Goal: Browse casually: Explore the website without a specific task or goal

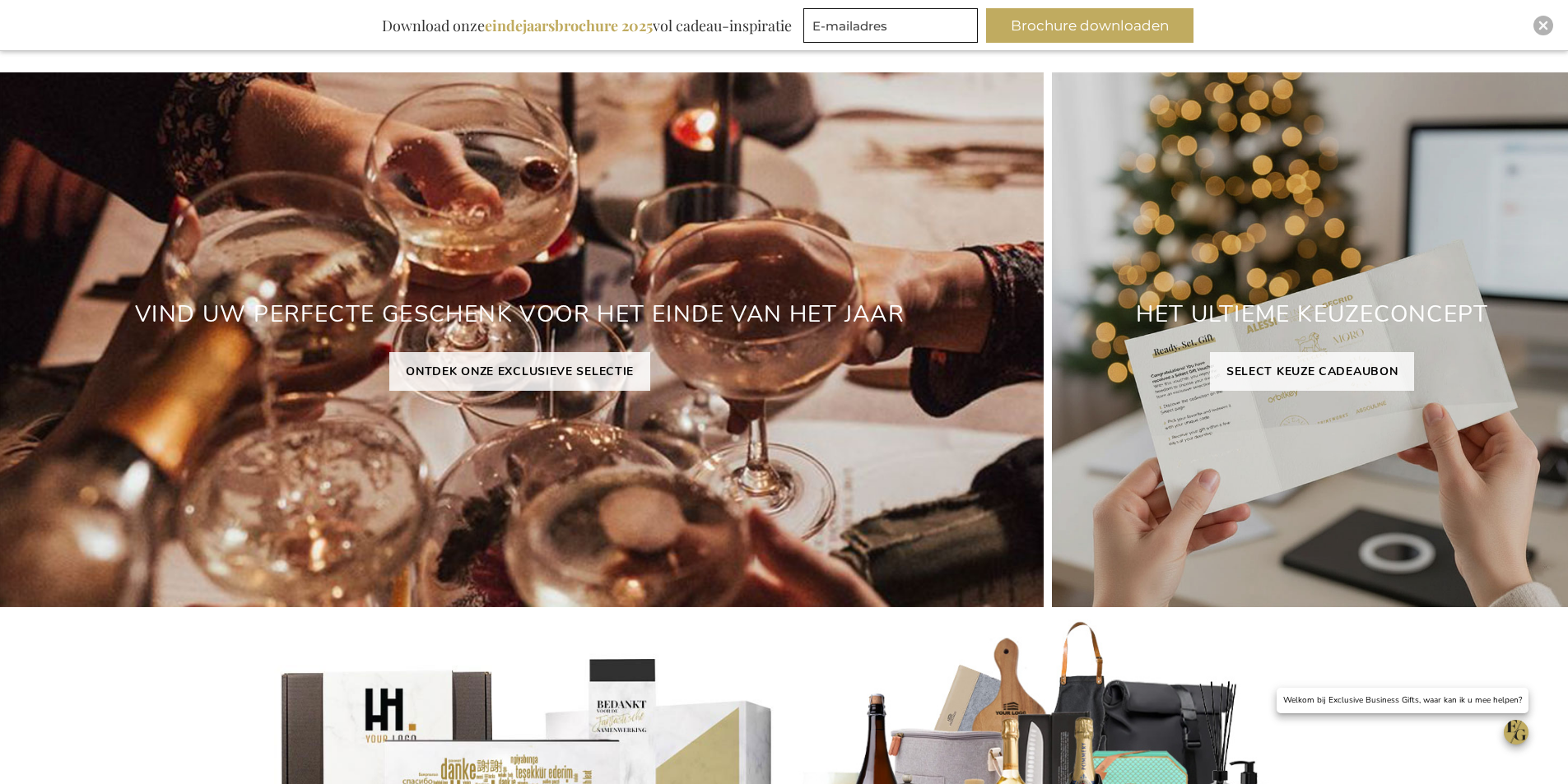
scroll to position [165, 0]
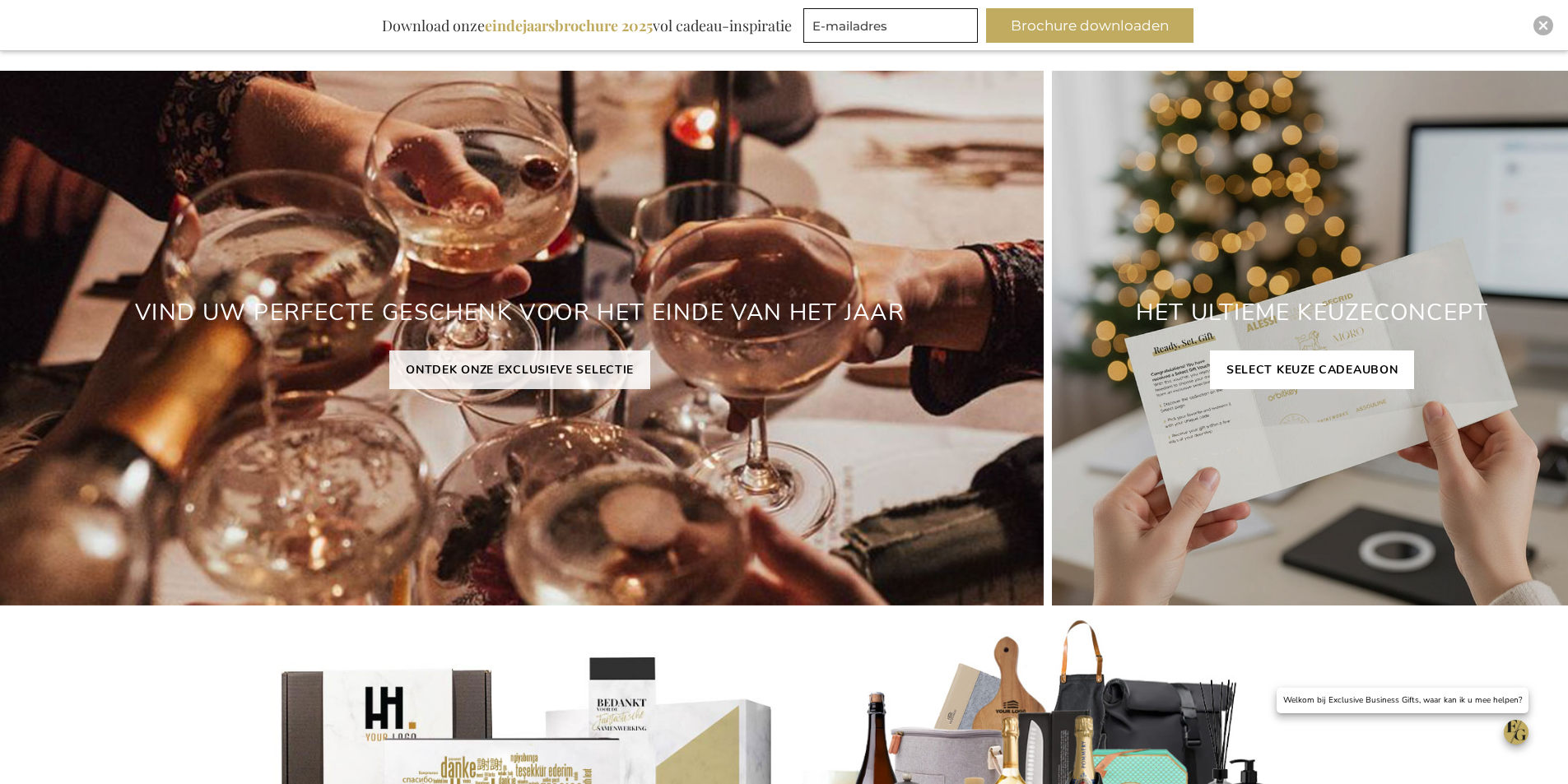
click at [1350, 371] on link "SELECT KEUZE CADEAUBON" at bounding box center [1312, 370] width 204 height 38
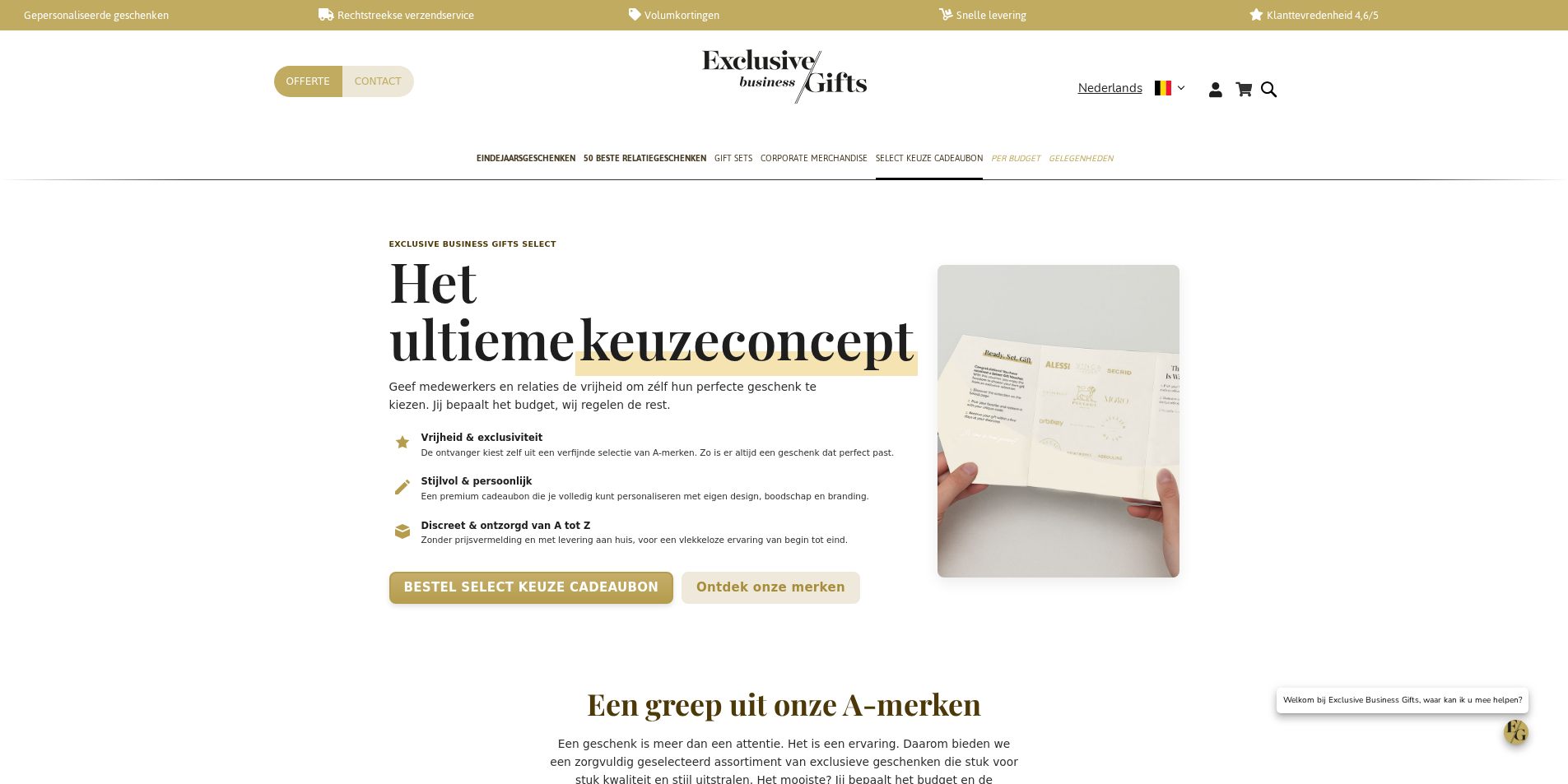
scroll to position [0, 6]
click at [681, 604] on link "Ontdek onze merken" at bounding box center [770, 587] width 178 height 32
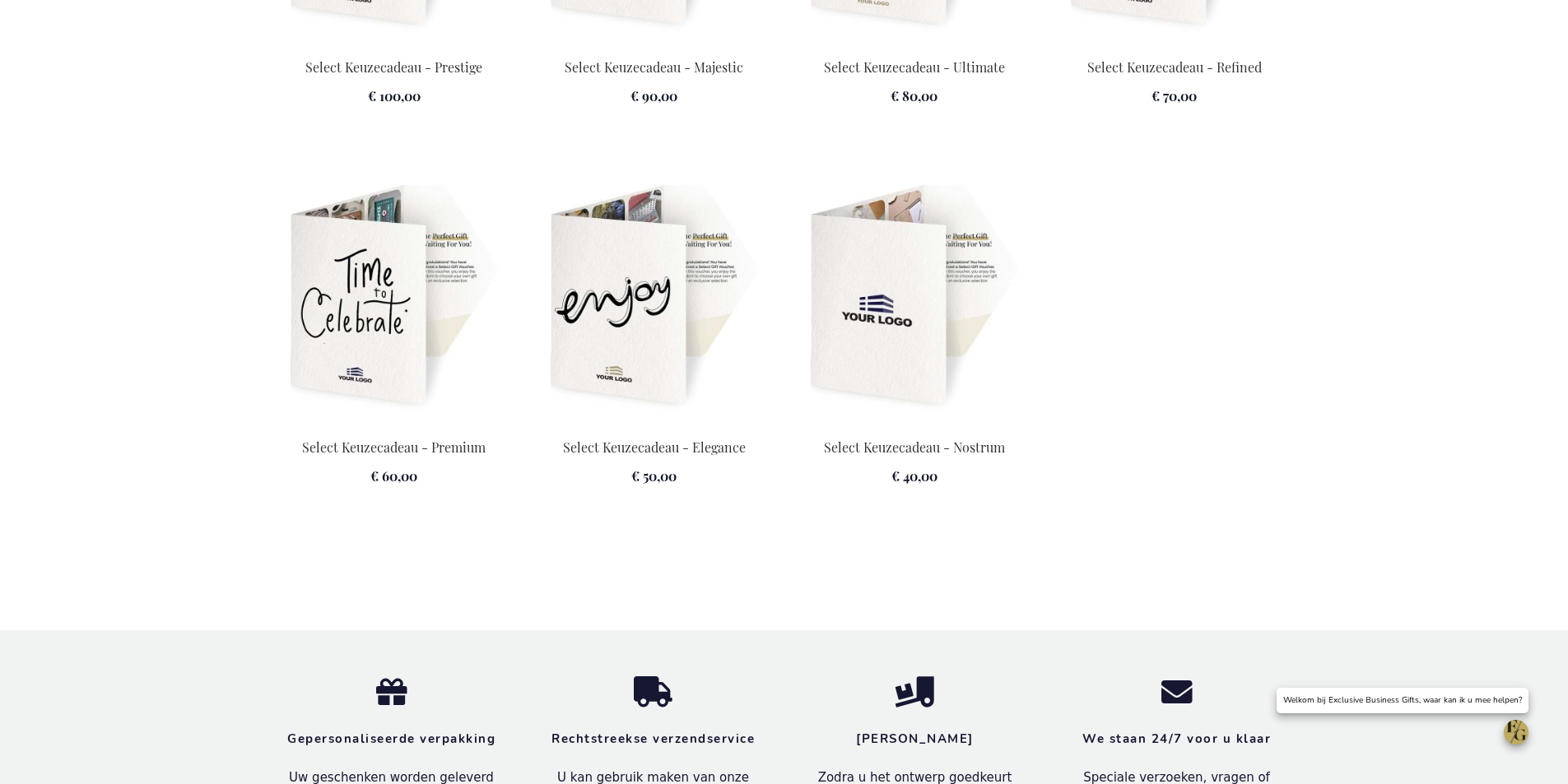
scroll to position [2523, 0]
click at [639, 395] on img at bounding box center [655, 295] width 240 height 230
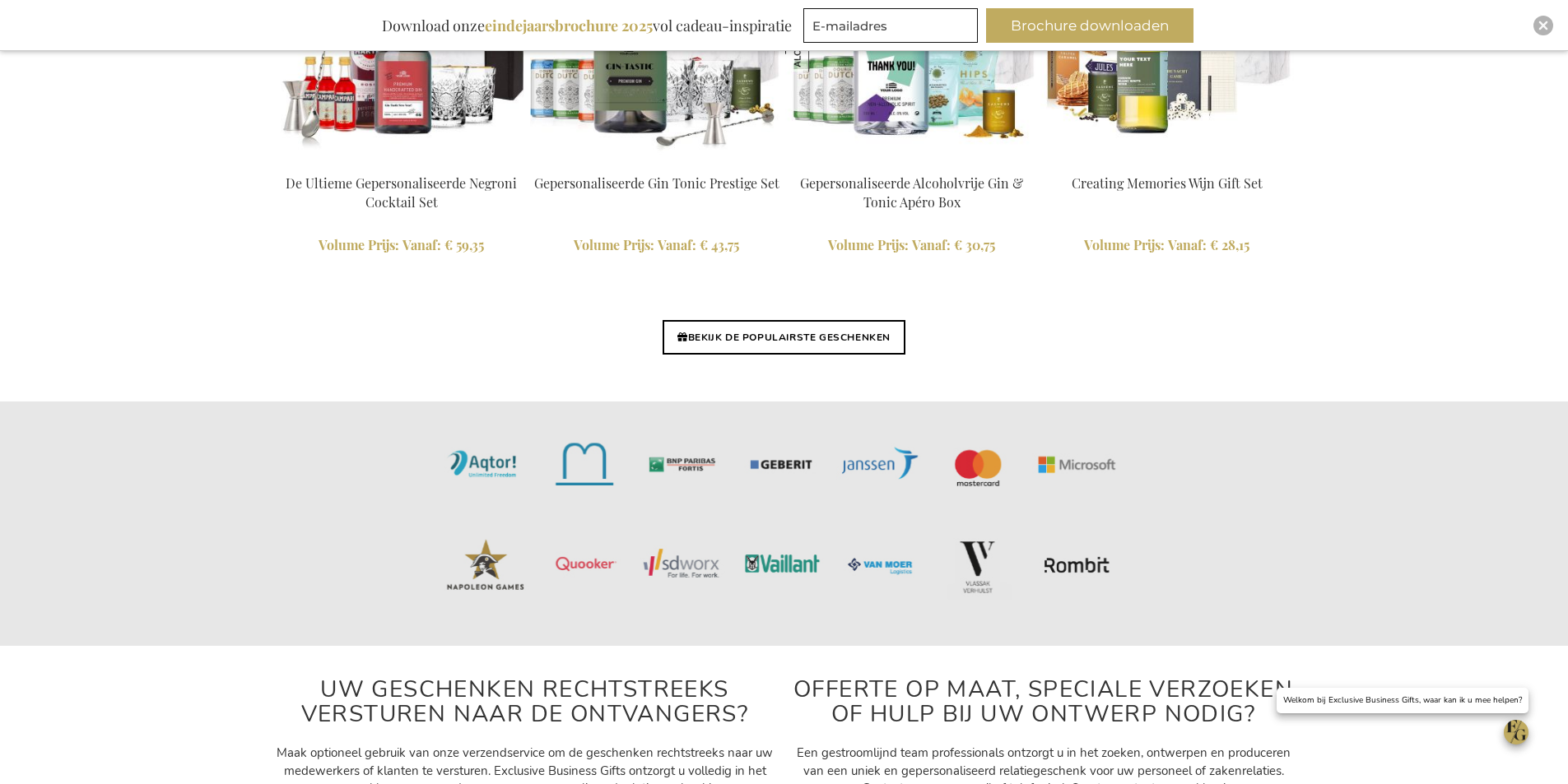
scroll to position [4033, 0]
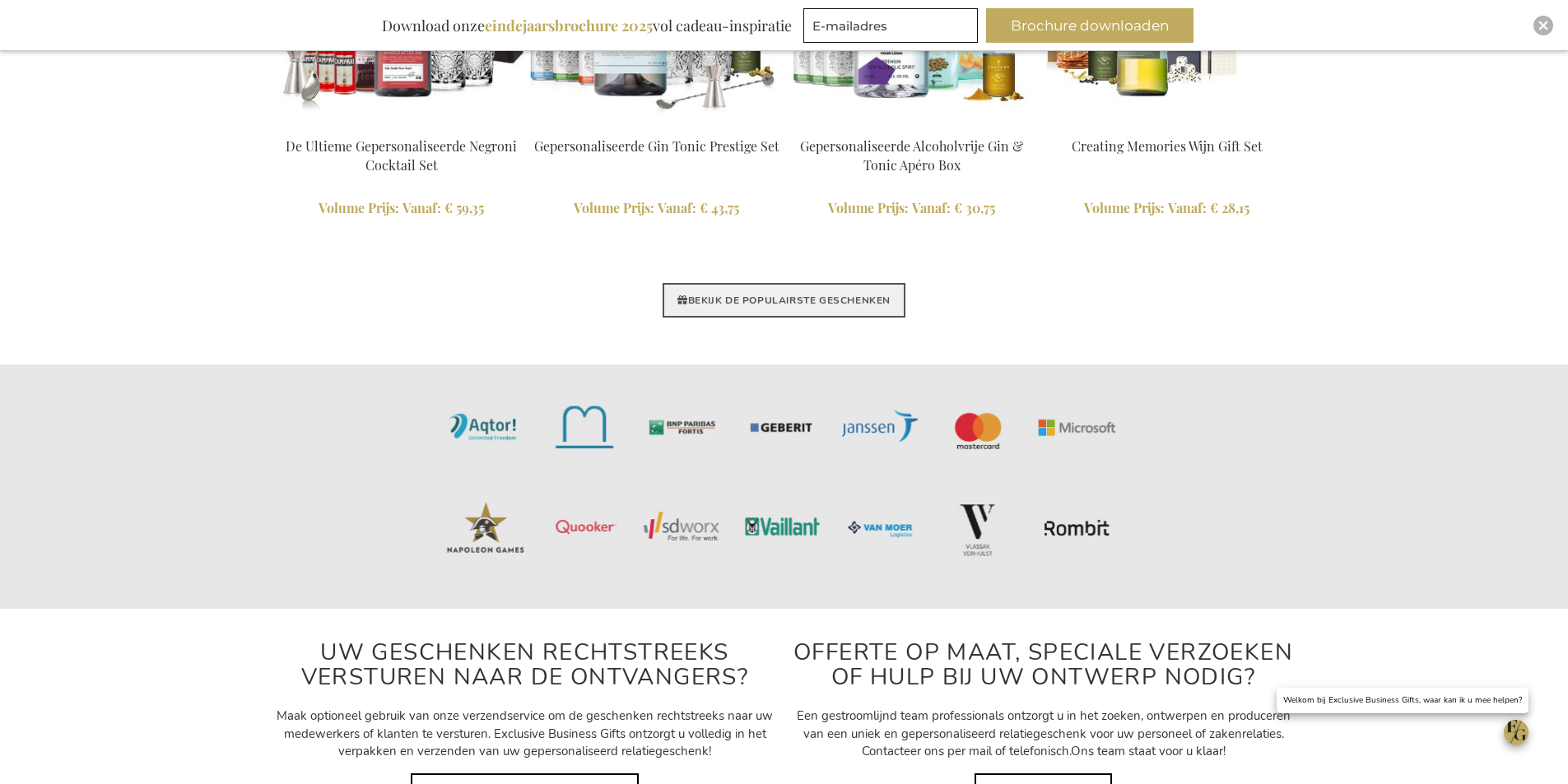
click at [784, 302] on link "BEKIJK DE POPULAIRSTE GESCHENKEN" at bounding box center [784, 300] width 243 height 35
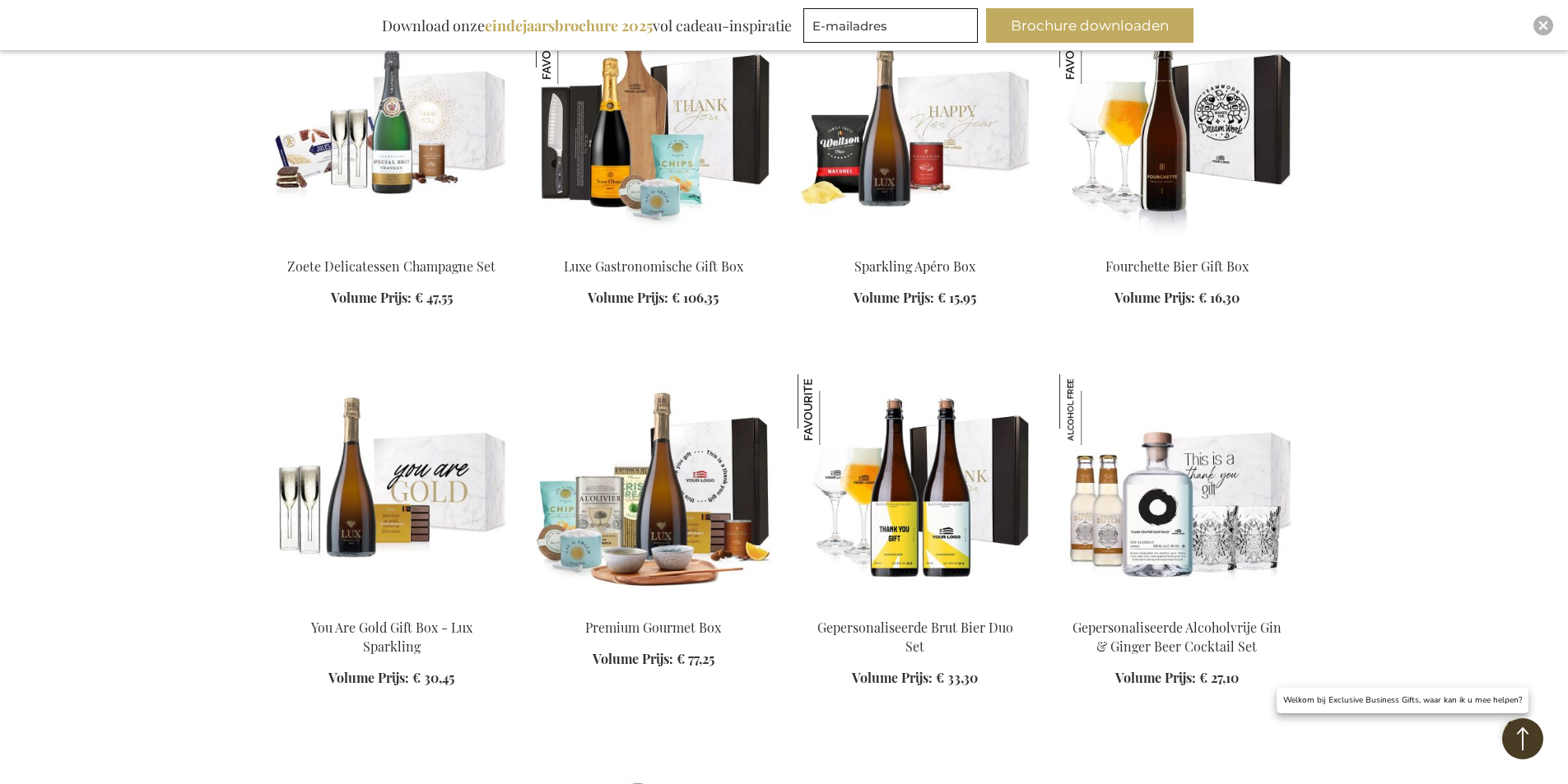
scroll to position [2387, 0]
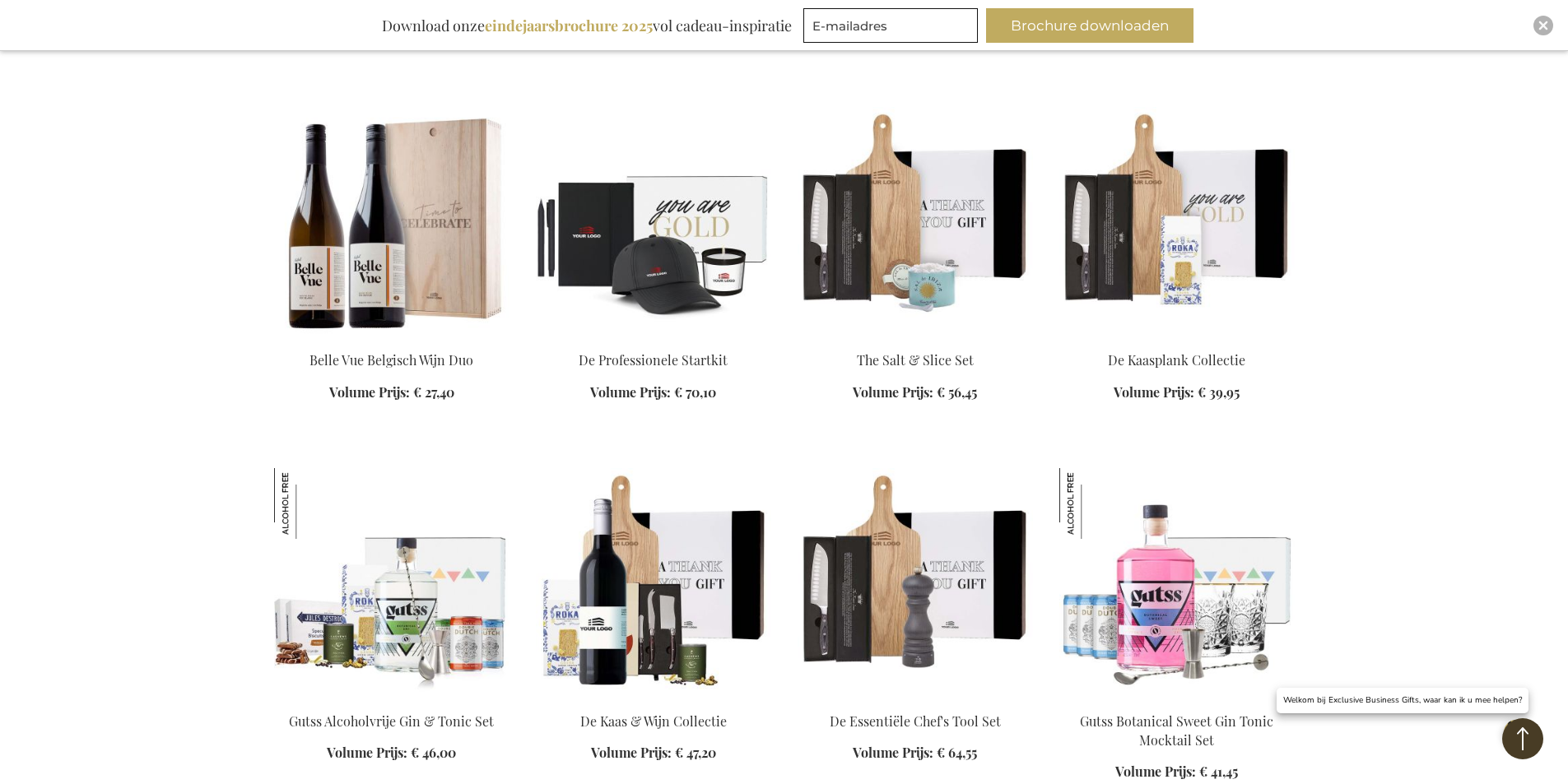
scroll to position [3704, 0]
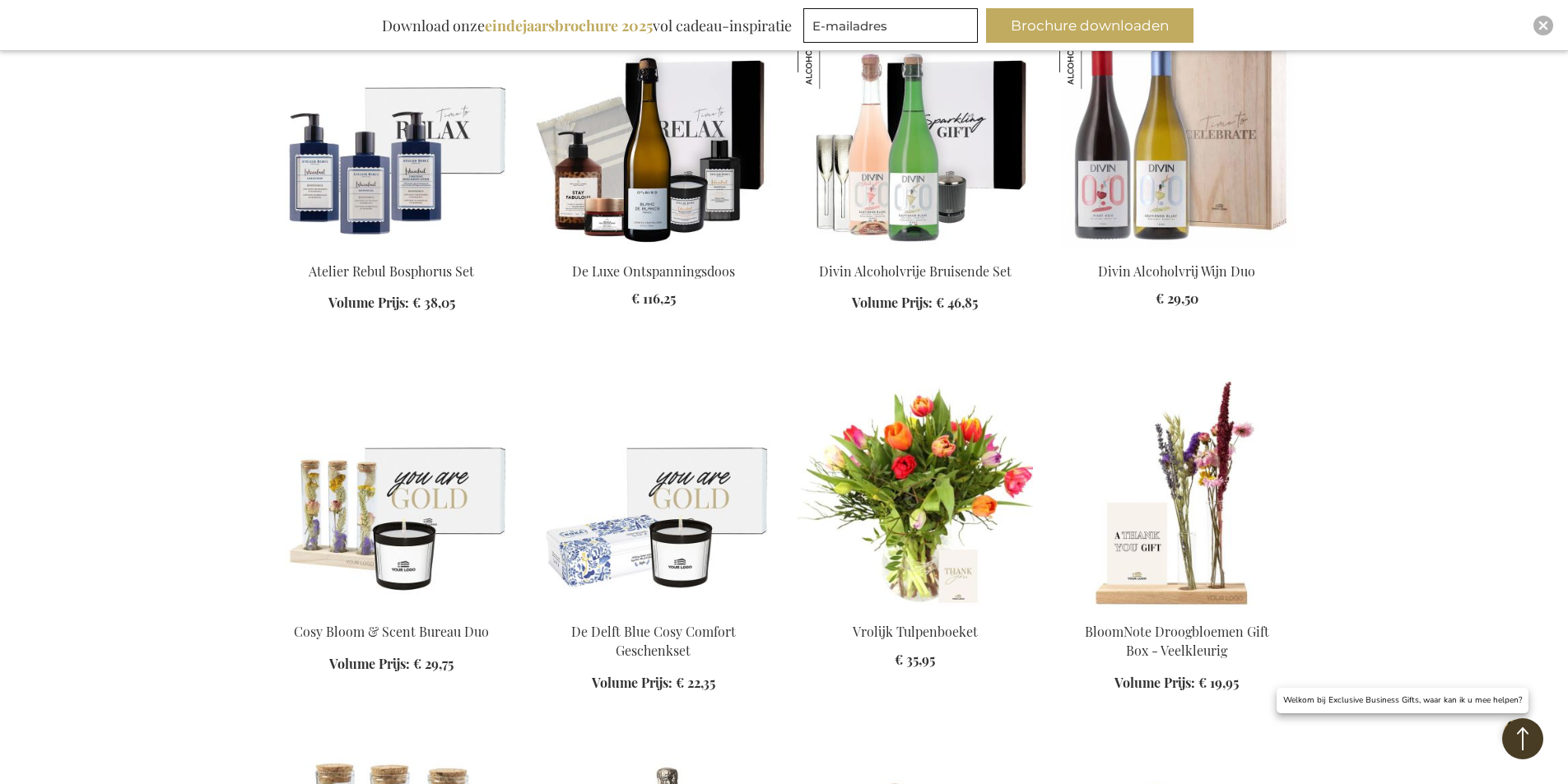
scroll to position [4856, 0]
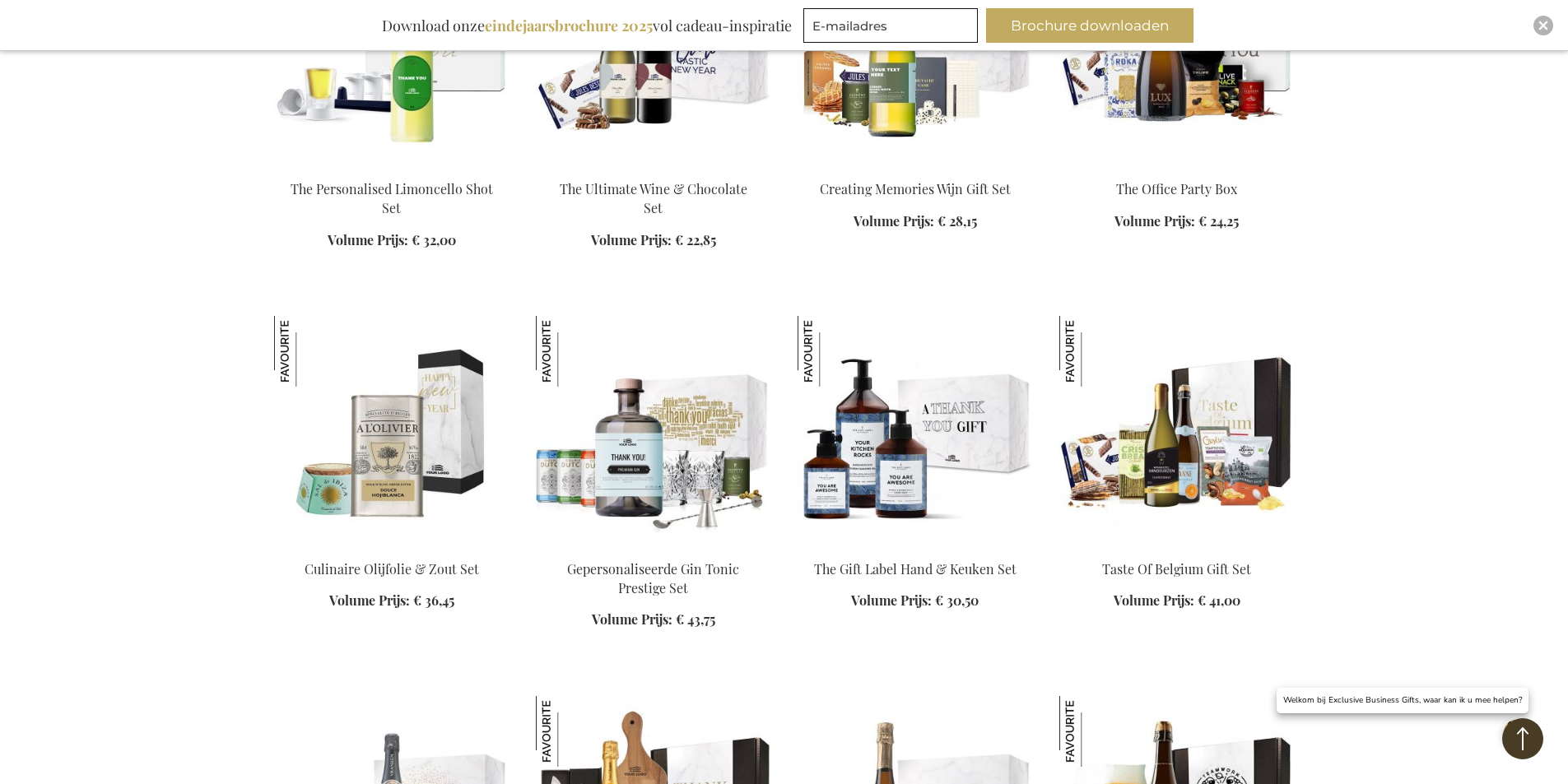
scroll to position [1317, 0]
